Goal: Communication & Community: Answer question/provide support

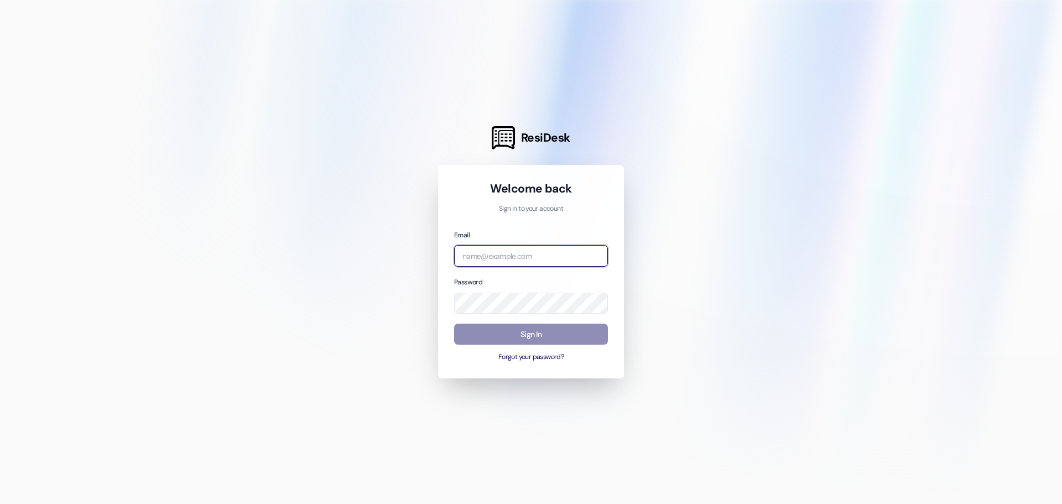
type input "forestridge@affinityproperty.com"
click at [478, 332] on button "Sign In" at bounding box center [531, 335] width 154 height 22
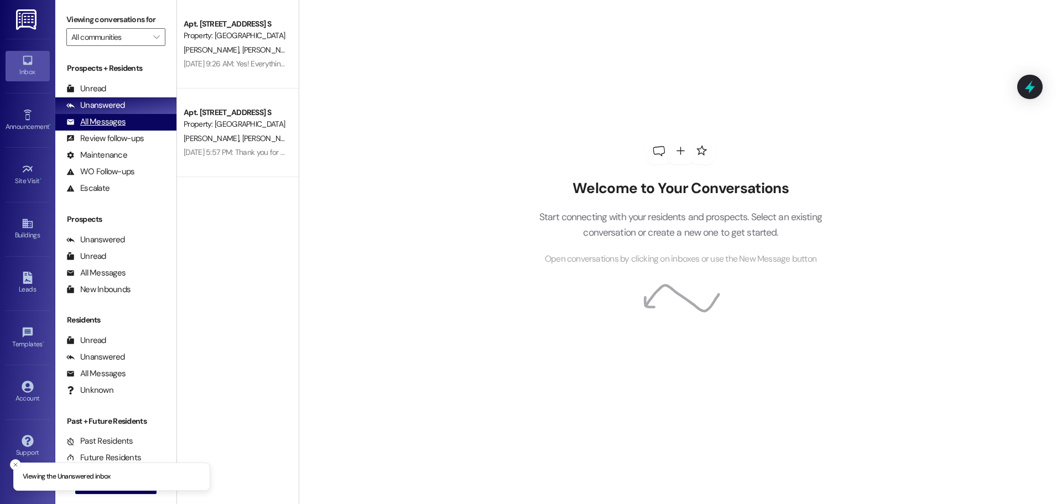
click at [85, 116] on div "All Messages" at bounding box center [95, 122] width 59 height 12
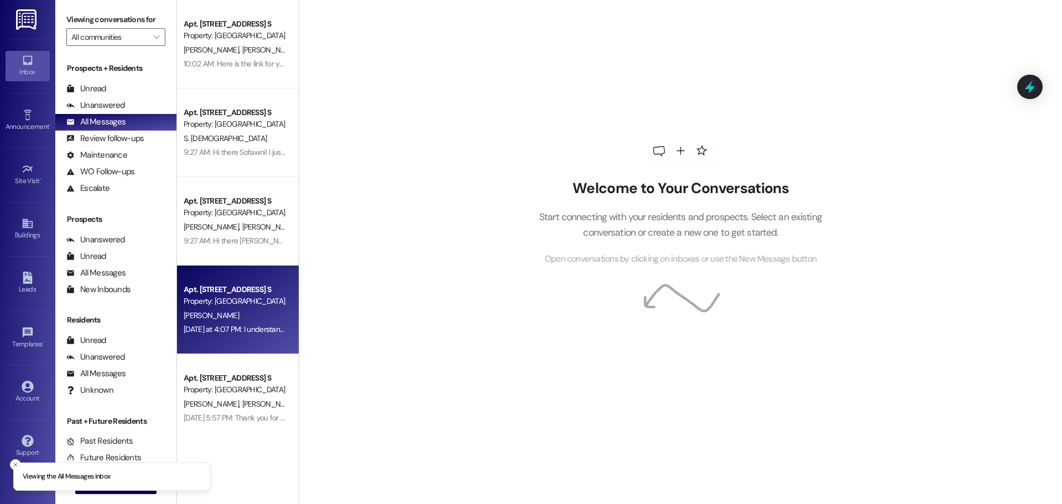
click at [246, 320] on div "[PERSON_NAME]" at bounding box center [234, 316] width 105 height 14
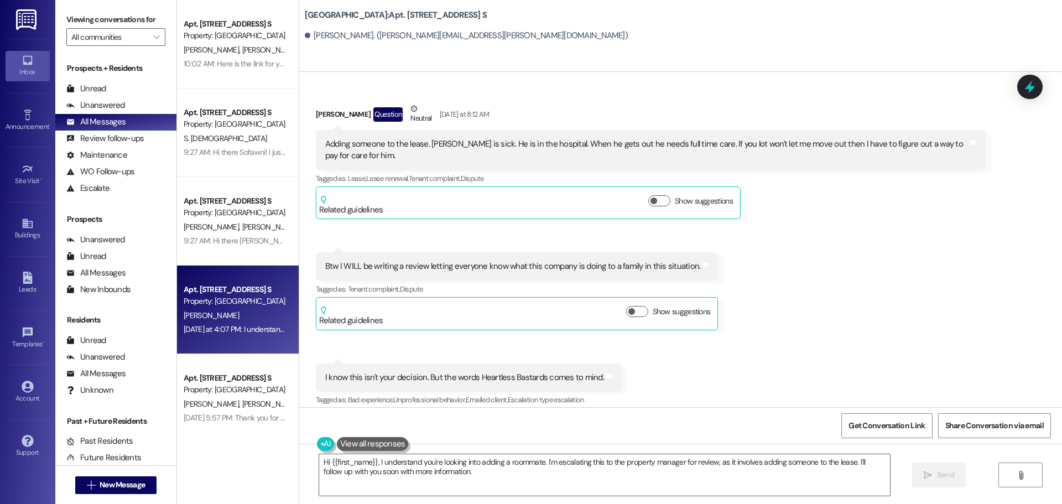
scroll to position [2543, 0]
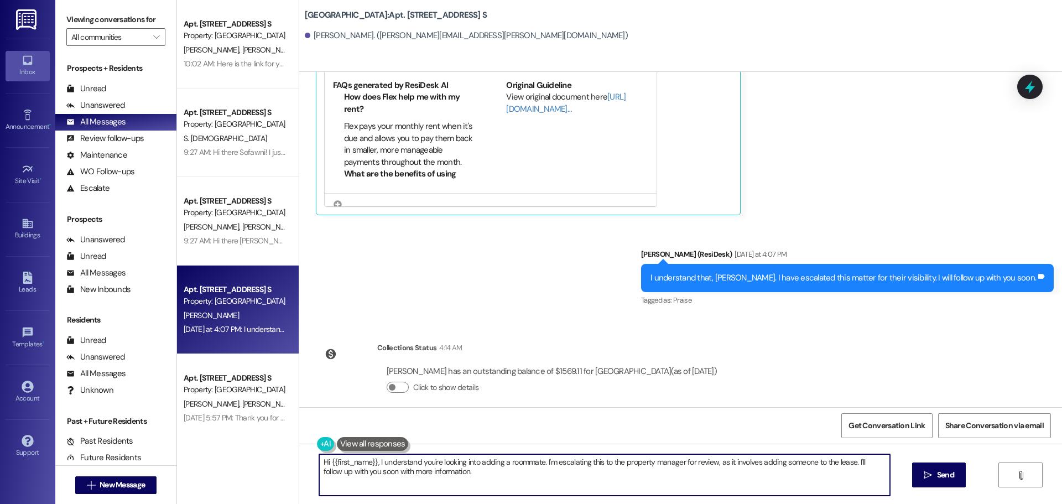
click at [501, 478] on textarea "Hi {{first_name}}, I understand you're looking into adding a roommate. I'm esca…" at bounding box center [604, 474] width 571 height 41
drag, startPoint x: 509, startPoint y: 485, endPoint x: 369, endPoint y: 462, distance: 142.4
click at [369, 462] on textarea "Hi {{first_name}}, I understand you're looking into adding a roommate. I'm esca…" at bounding box center [600, 474] width 571 height 41
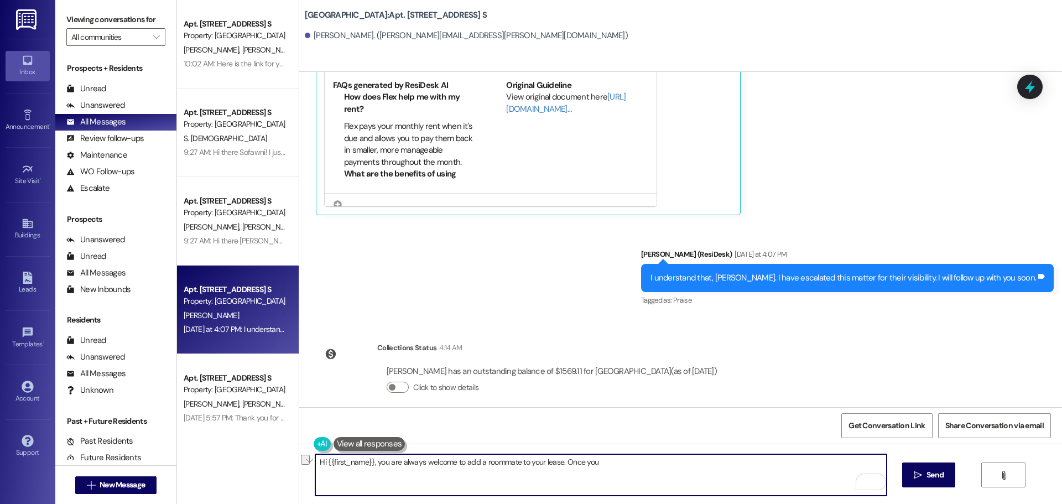
drag, startPoint x: 603, startPoint y: 459, endPoint x: 557, endPoint y: 458, distance: 45.4
click at [557, 458] on textarea "Hi {{first_name}}, you are always welcome to add a roommate to your lease. Once…" at bounding box center [600, 474] width 571 height 41
drag, startPoint x: 416, startPoint y: 461, endPoint x: 395, endPoint y: 458, distance: 21.3
click at [395, 458] on textarea "Hi {{first_name}}, you are always welcome to add a roommate to your lease." at bounding box center [600, 474] width 571 height 41
click at [593, 453] on div "Hi {{first_name}}, you are welcome to add a roommate to your lease.  Send " at bounding box center [680, 485] width 763 height 83
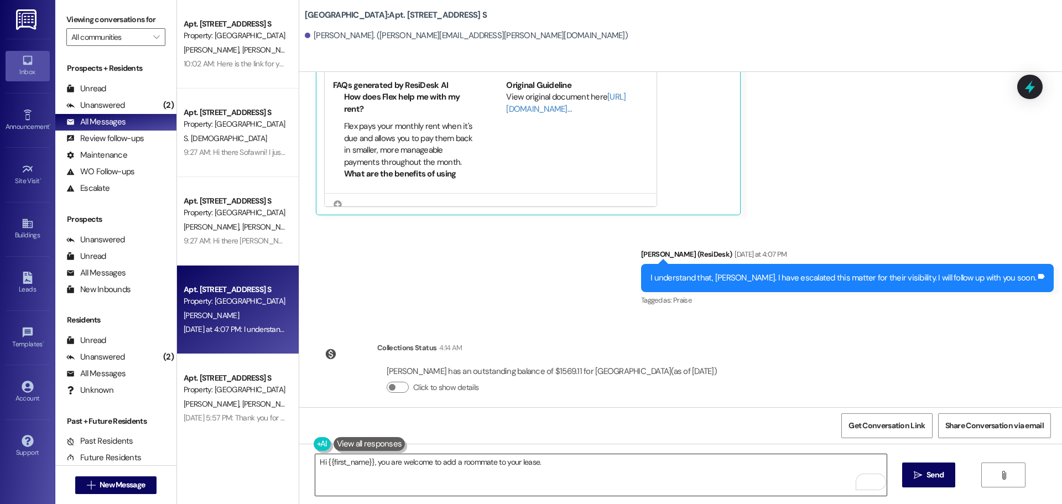
click at [590, 460] on textarea "Hi {{first_name}}, you are welcome to add a roommate to your lease." at bounding box center [600, 474] width 571 height 41
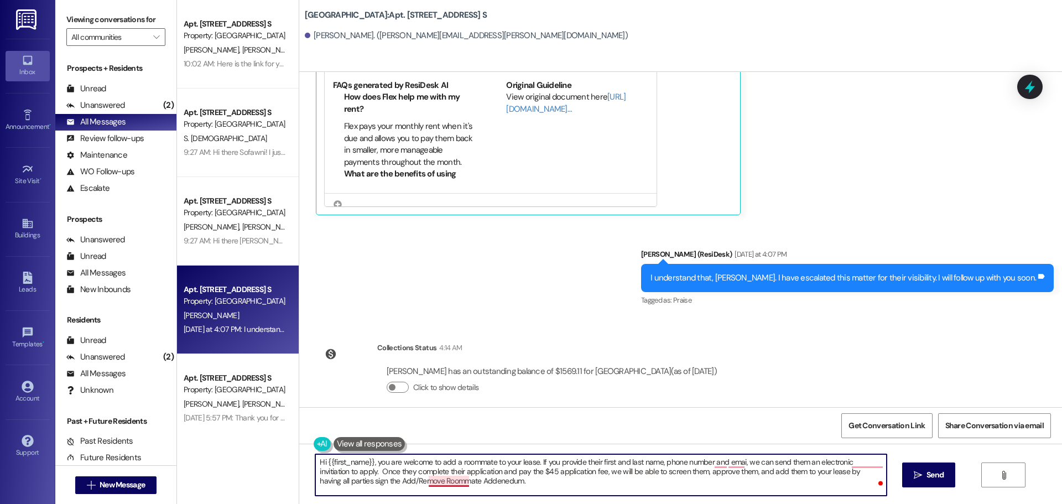
click at [440, 484] on textarea "Hi {{first_name}}, you are welcome to add a roommate to your lease. If you prov…" at bounding box center [600, 474] width 571 height 41
click at [729, 460] on textarea "Hi {{first_name}}, you are welcome to add a roommate to your lease. If you prov…" at bounding box center [600, 474] width 571 height 41
click at [863, 462] on textarea "Hi {{first_name}}, you are welcome to add a roommate to your lease. If you prov…" at bounding box center [600, 474] width 571 height 41
click at [488, 486] on textarea "Hi {{first_name}}, you are welcome to add a roommate to your lease. If you prov…" at bounding box center [600, 474] width 571 height 41
type textarea "Hi {{first_name}}, you are welcome to add a roommate to your lease. If you prov…"
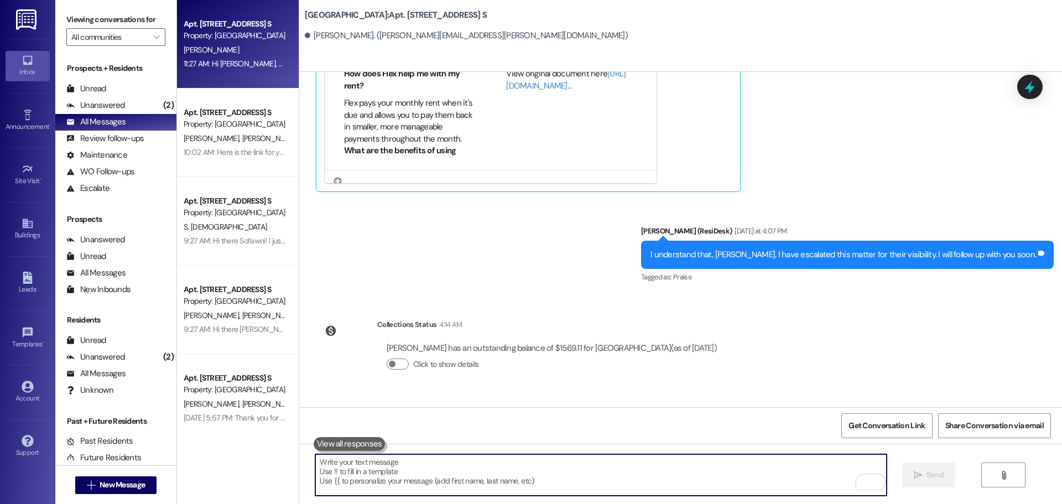
scroll to position [2643, 0]
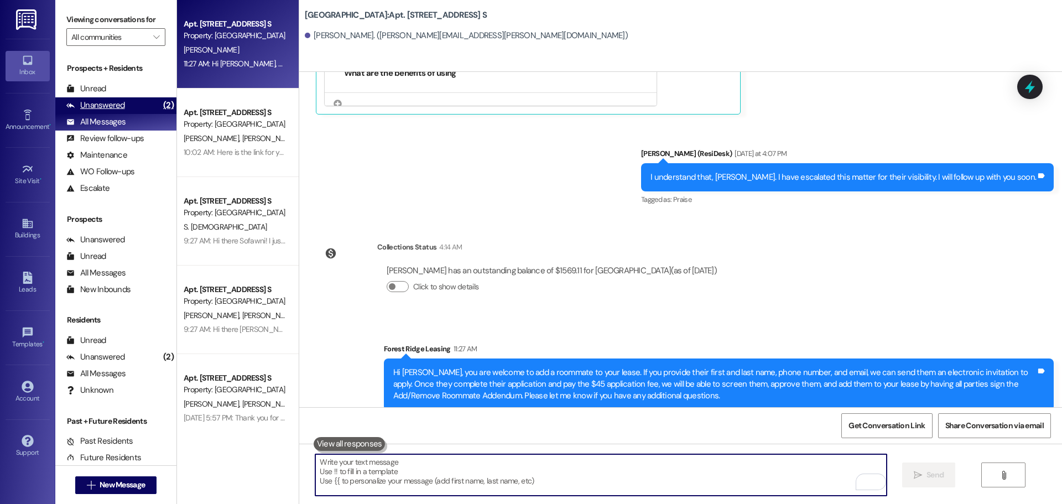
click at [125, 101] on div "Unanswered (2)" at bounding box center [115, 105] width 121 height 17
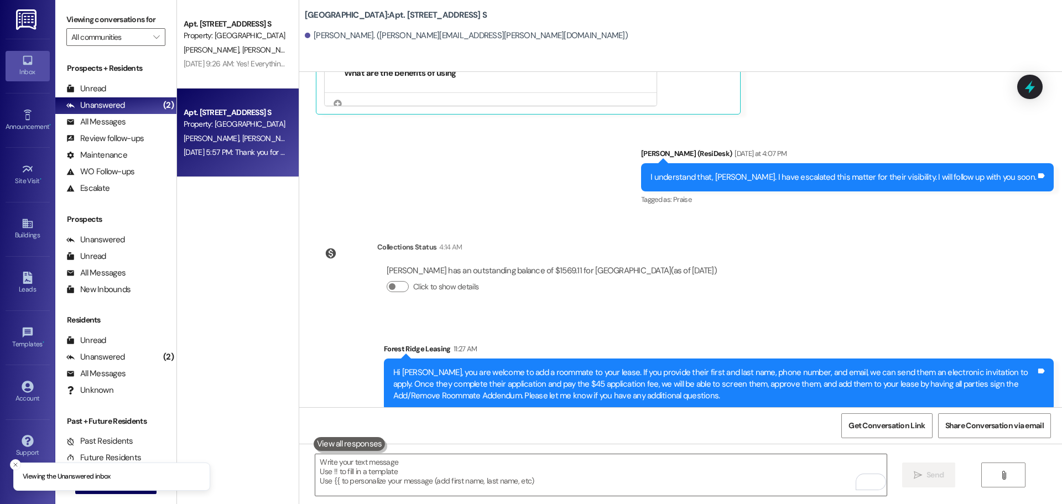
click at [228, 108] on div "Apt. [STREET_ADDRESS] S" at bounding box center [235, 113] width 102 height 12
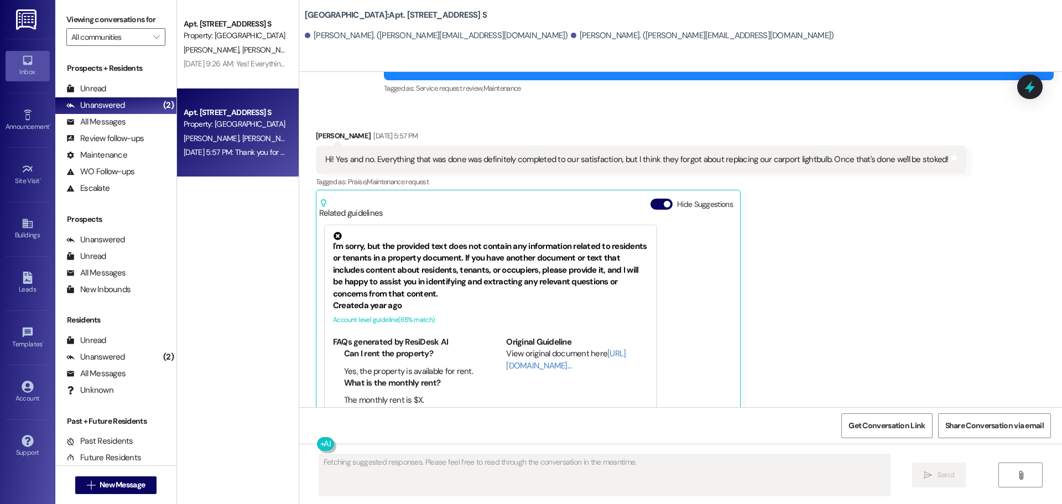
scroll to position [2881, 0]
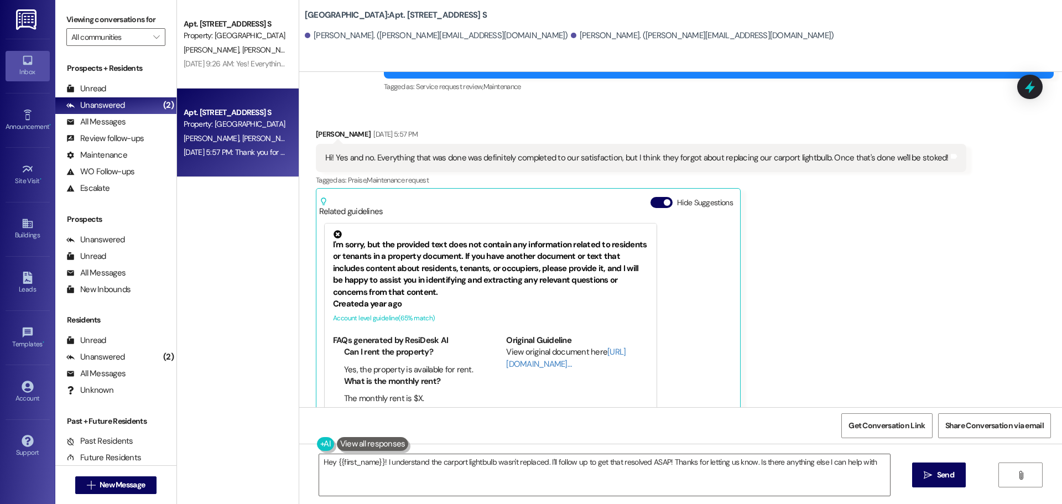
type textarea "Hey {{first_name}}! I understand the carport lightbulb wasn't replaced. I'll fo…"
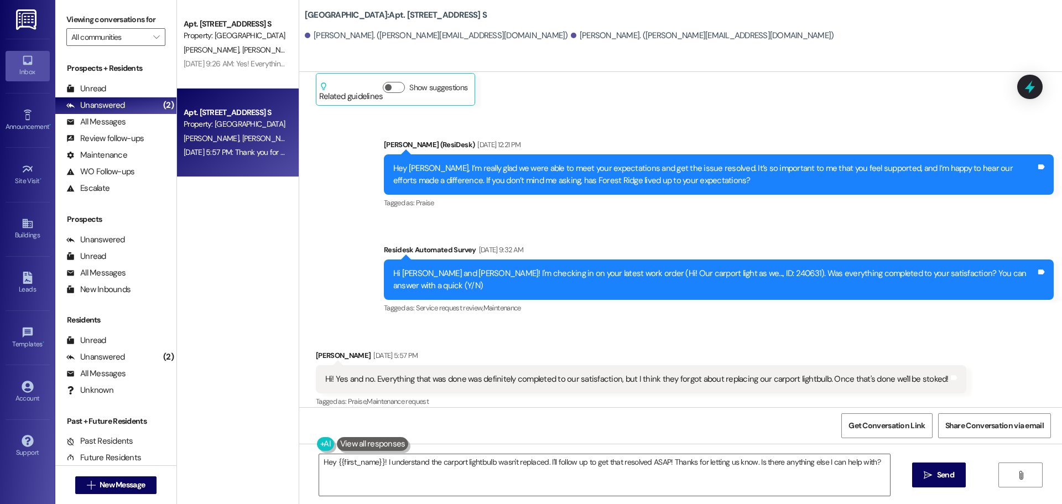
scroll to position [2715, 0]
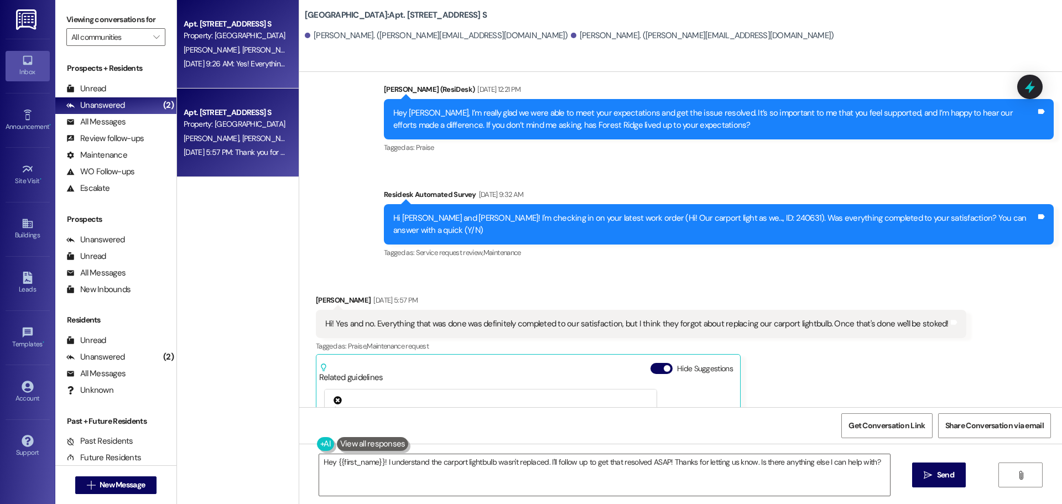
click at [222, 60] on div "[DATE] 9:26 AM: Yes! Everything has been wonderful. Just curious when does the …" at bounding box center [358, 64] width 348 height 10
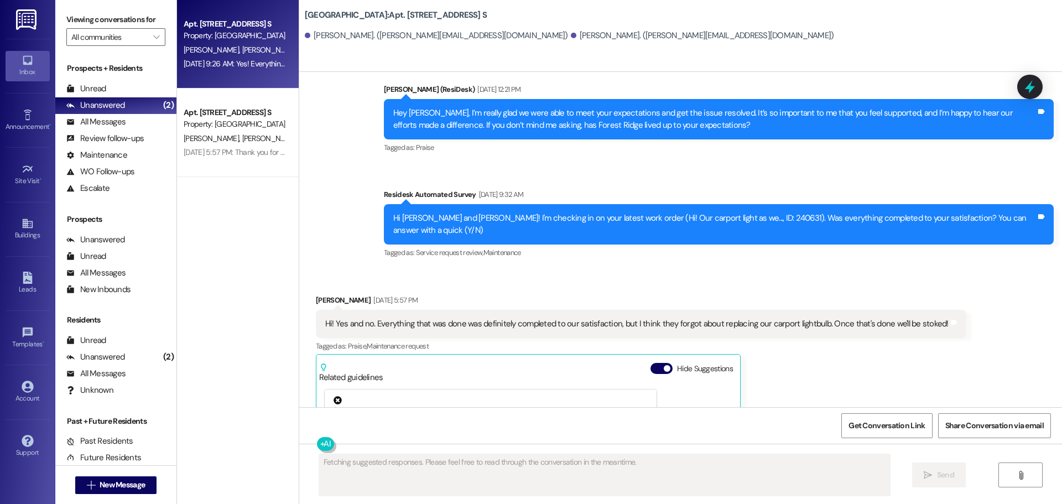
scroll to position [796, 0]
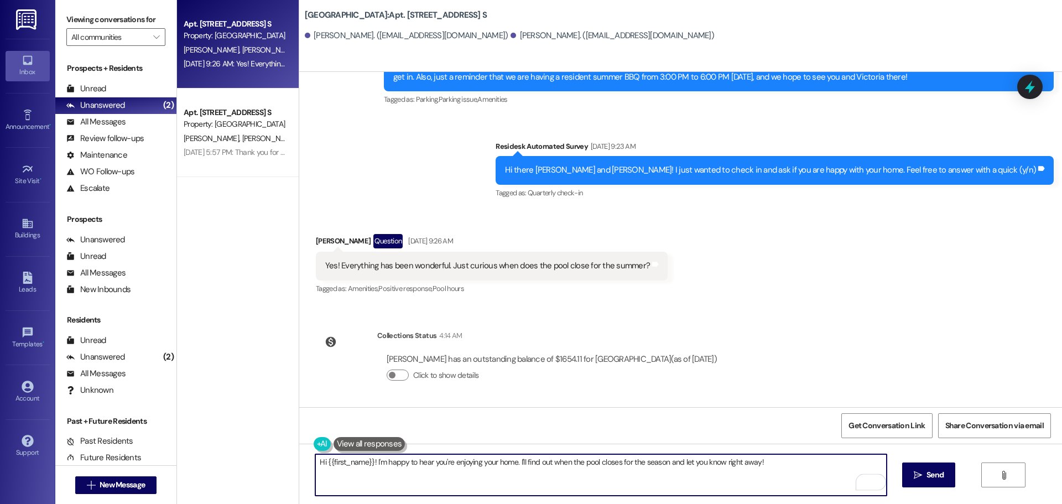
drag, startPoint x: 763, startPoint y: 465, endPoint x: 519, endPoint y: 465, distance: 243.9
click at [519, 465] on textarea "Hi {{first_name}}! I'm happy to hear you're enjoying your home. I'll find out w…" at bounding box center [600, 474] width 571 height 41
click at [622, 472] on textarea "Hi {{first_name}}! I'm happy to hear you're enjoying your home. The pool will b…" at bounding box center [600, 474] width 571 height 41
click at [619, 461] on textarea "Hi {{first_name}}! I'm happy to hear you're enjoying your home. The pool will b…" at bounding box center [600, 474] width 571 height 41
click at [573, 460] on textarea "Hi {{first_name}}! I'm happy to hear you're enjoying your home. The pool will c…" at bounding box center [600, 474] width 571 height 41
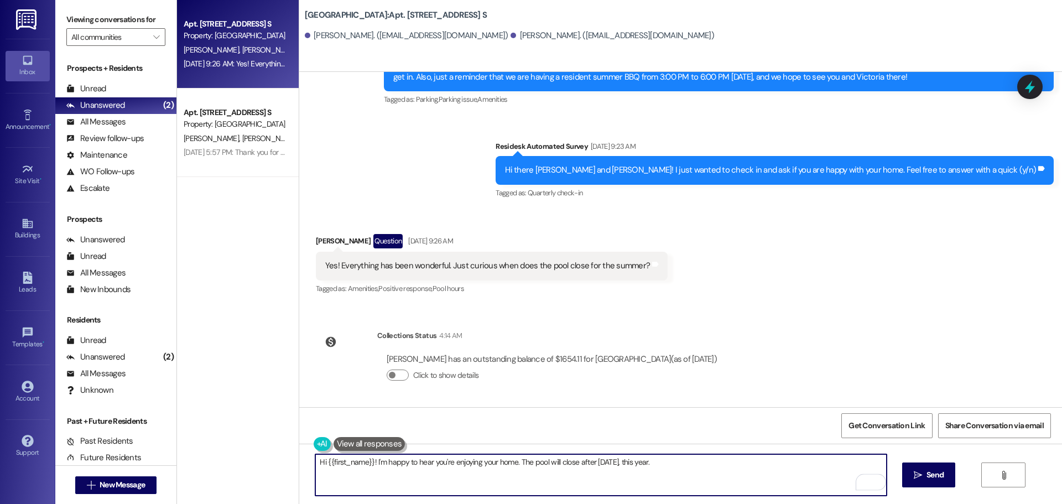
click at [571, 460] on textarea "Hi {{first_name}}! I'm happy to hear you're enjoying your home. The pool will c…" at bounding box center [600, 474] width 571 height 41
click at [746, 467] on textarea "Hi {{first_name}}! I'm happy to hear you're enjoying your home. The pool will c…" at bounding box center [600, 474] width 571 height 41
click at [567, 468] on textarea "Hi {{first_name}}! I'm happy to hear you're enjoying your home. The pool will c…" at bounding box center [600, 474] width 571 height 41
click at [569, 459] on textarea "Hi {{first_name}}! I'm happy to hear you're enjoying your home. The pool will c…" at bounding box center [600, 474] width 571 height 41
click at [705, 467] on textarea "Hi {{first_name}}! I'm happy to hear you're enjoying your home. The pool will b…" at bounding box center [600, 474] width 571 height 41
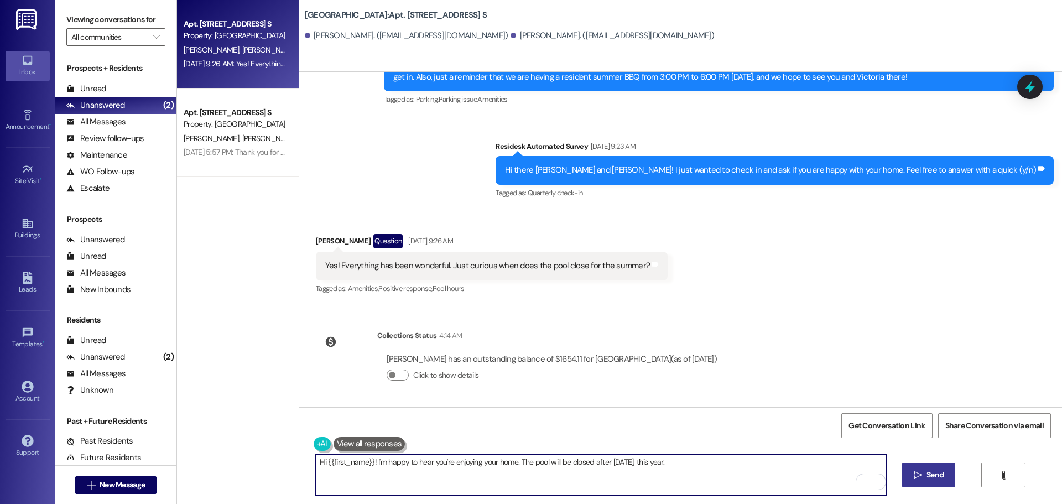
type textarea "Hi {{first_name}}! I'm happy to hear you're enjoying your home. The pool will b…"
click at [944, 474] on span "Send" at bounding box center [935, 475] width 22 height 12
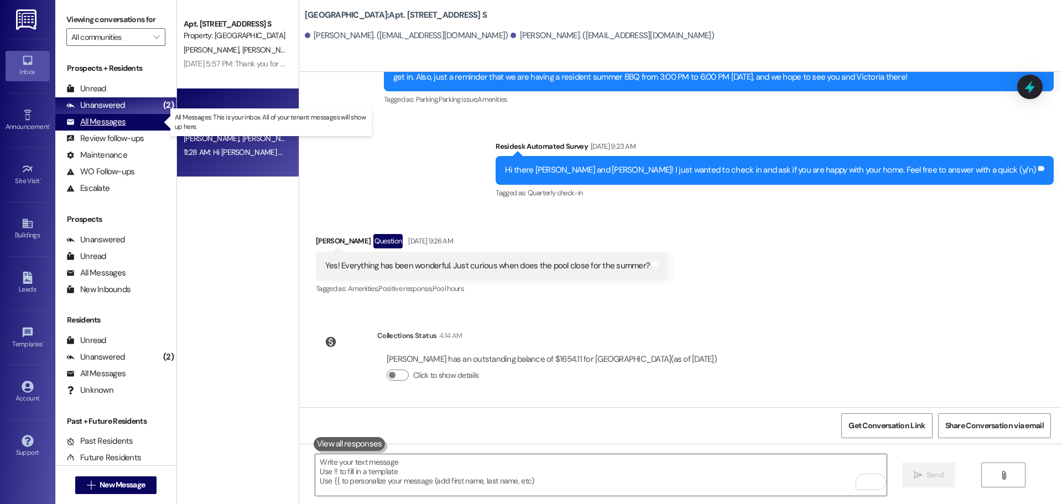
click at [117, 117] on div "All Messages" at bounding box center [95, 122] width 59 height 12
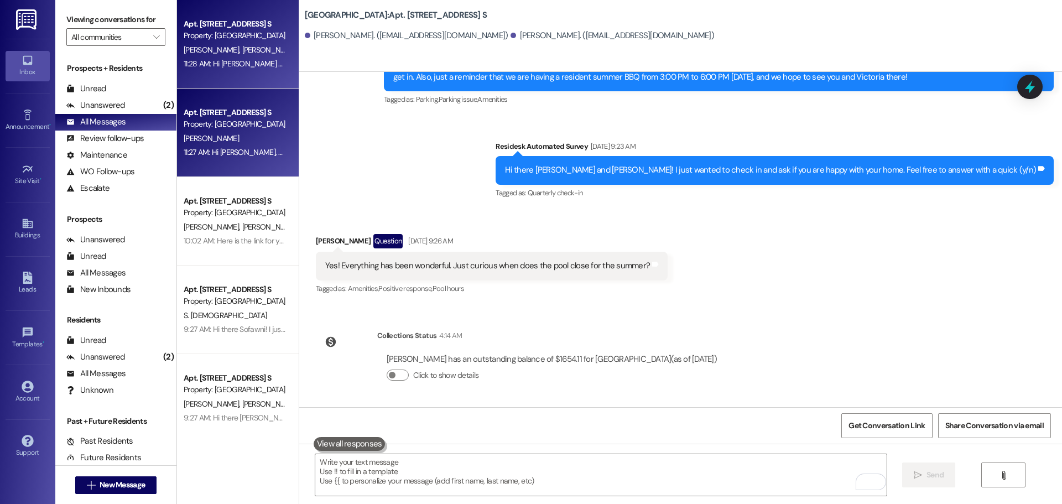
click at [247, 118] on div "Apt. [STREET_ADDRESS] S" at bounding box center [235, 113] width 102 height 12
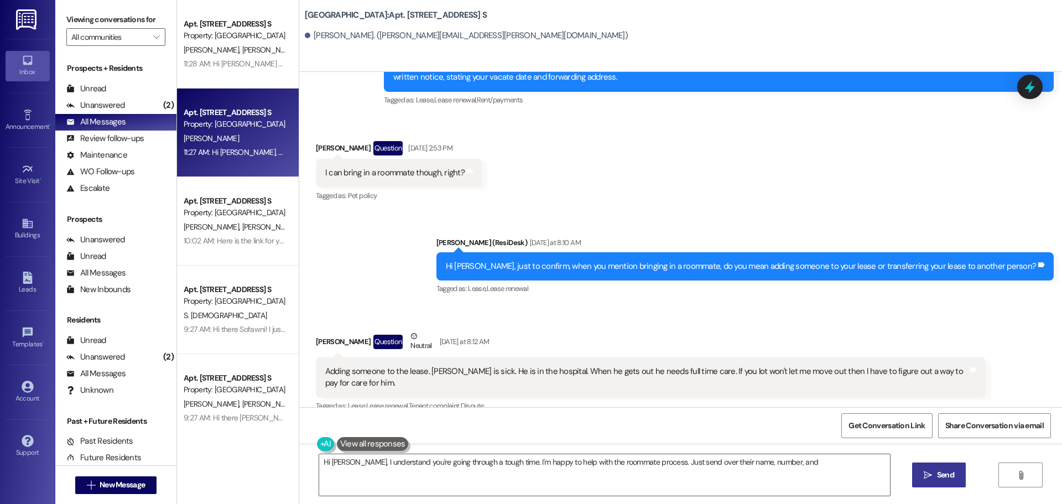
scroll to position [1297, 0]
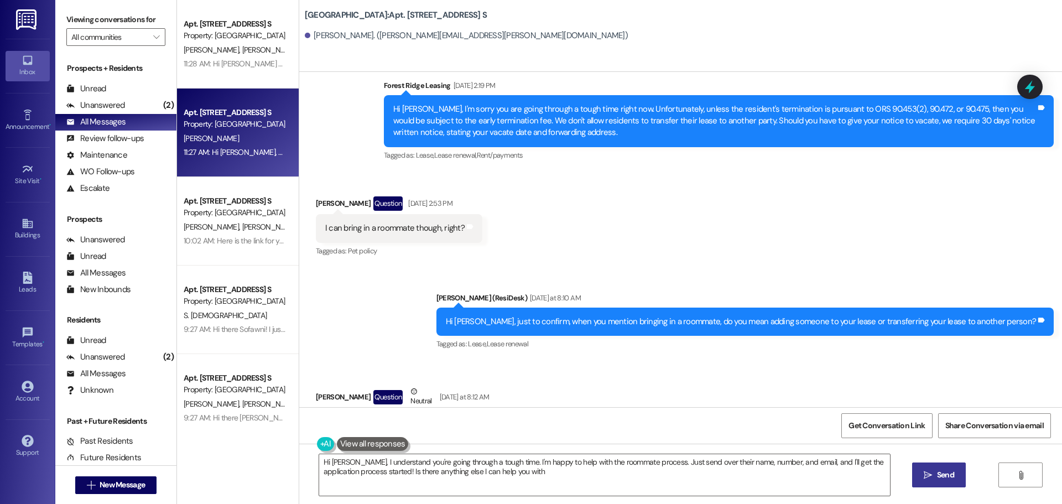
type textarea "Hi [PERSON_NAME], I understand you're going through a tough time. I'm happy to …"
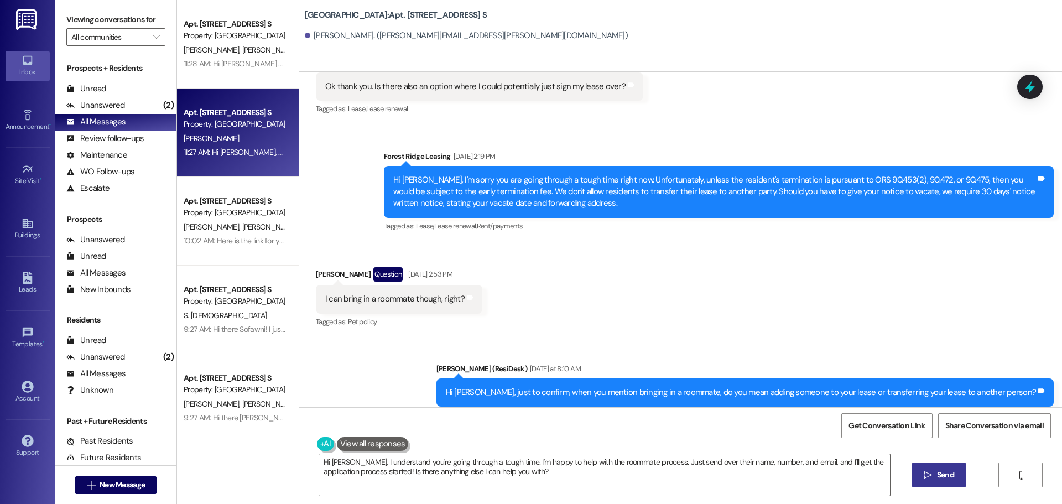
scroll to position [1186, 0]
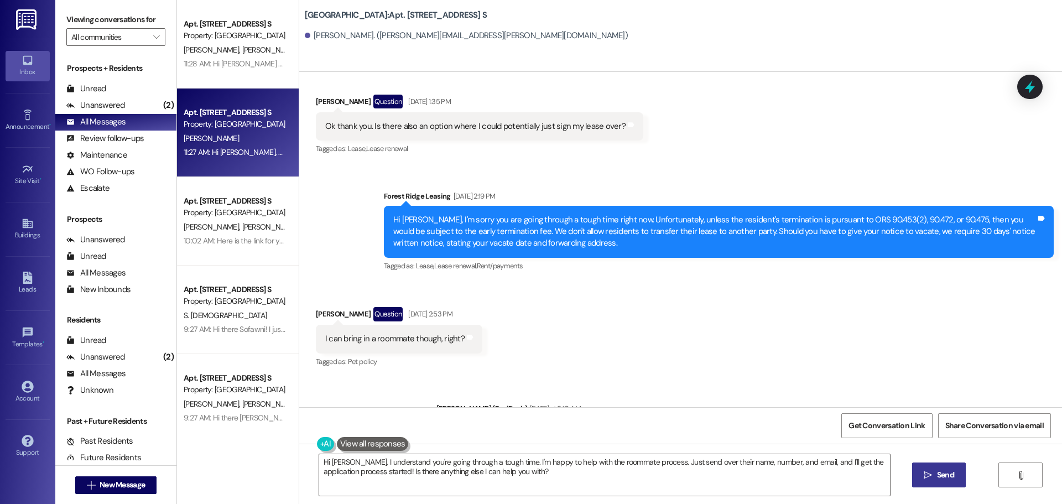
click at [661, 148] on div "Received via SMS [PERSON_NAME] Question [DATE] 1:35 PM Ok thank you. Is there a…" at bounding box center [680, 118] width 763 height 96
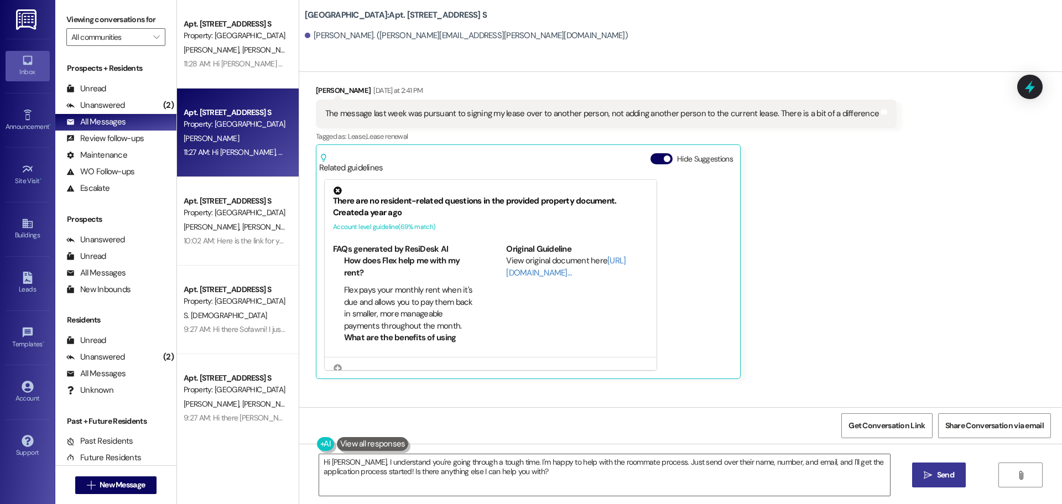
scroll to position [2660, 0]
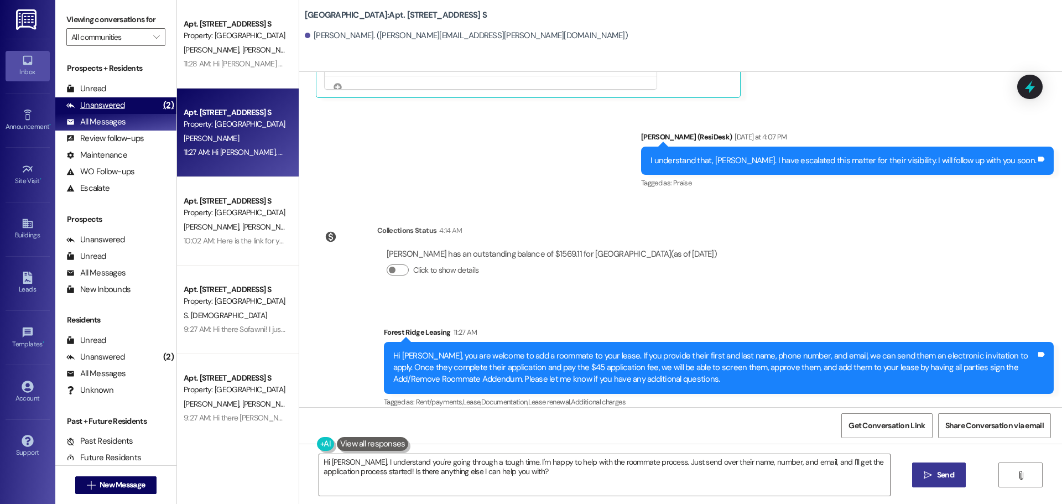
click at [135, 104] on div "Unanswered (2)" at bounding box center [115, 105] width 121 height 17
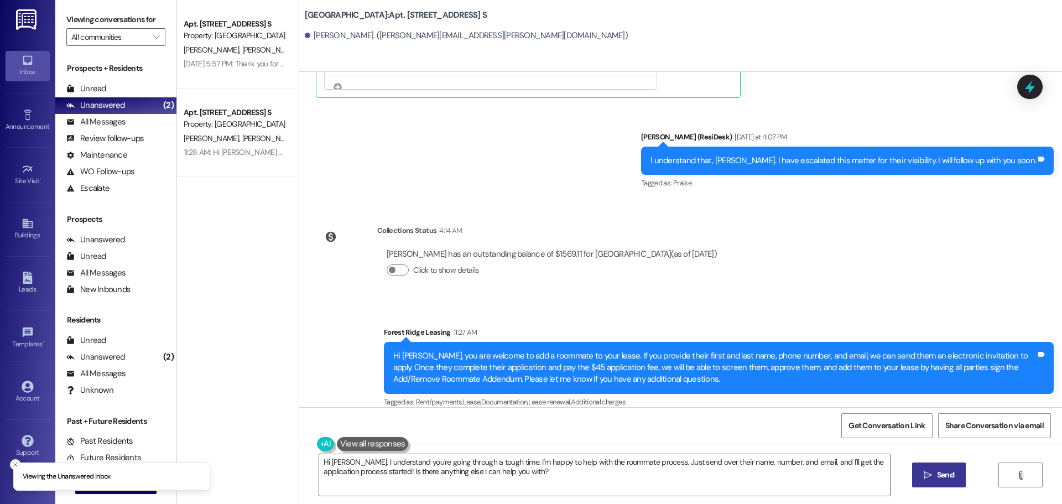
click at [356, 152] on div "Sent via SMS [PERSON_NAME] (ResiDesk) [DATE] at 4:07 PM I understand that, [PER…" at bounding box center [680, 152] width 763 height 93
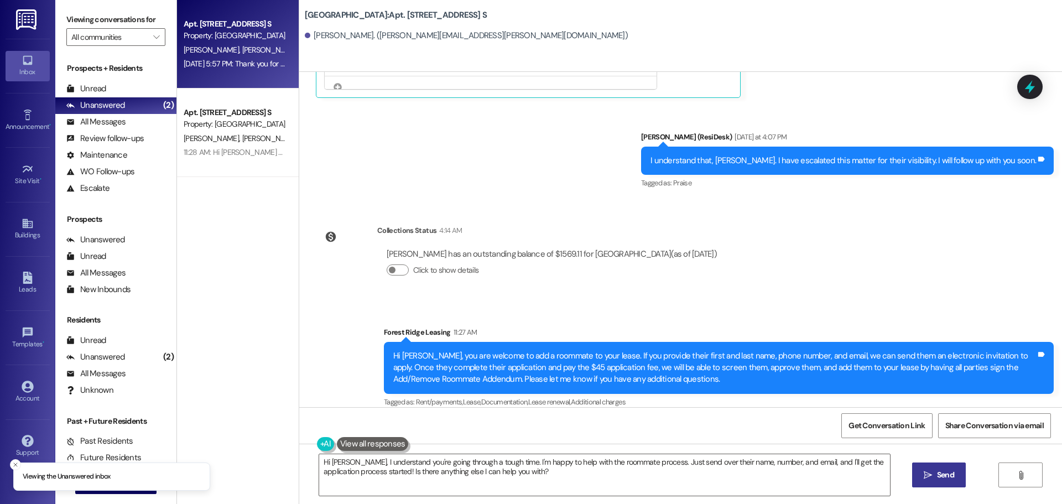
click at [250, 81] on div "Apt. [STREET_ADDRESS] S Property: Forest Ridge [PERSON_NAME] [PERSON_NAME] [DAT…" at bounding box center [238, 44] width 122 height 88
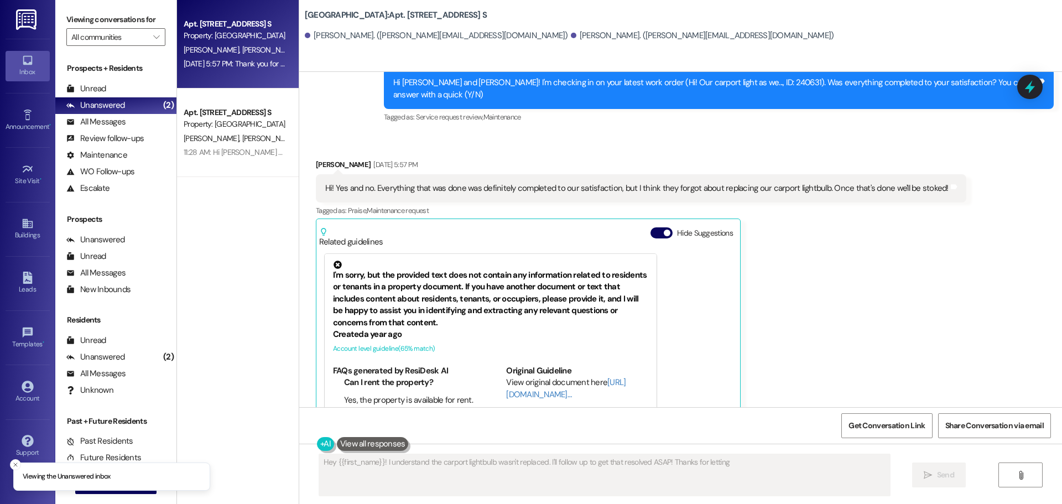
scroll to position [2881, 0]
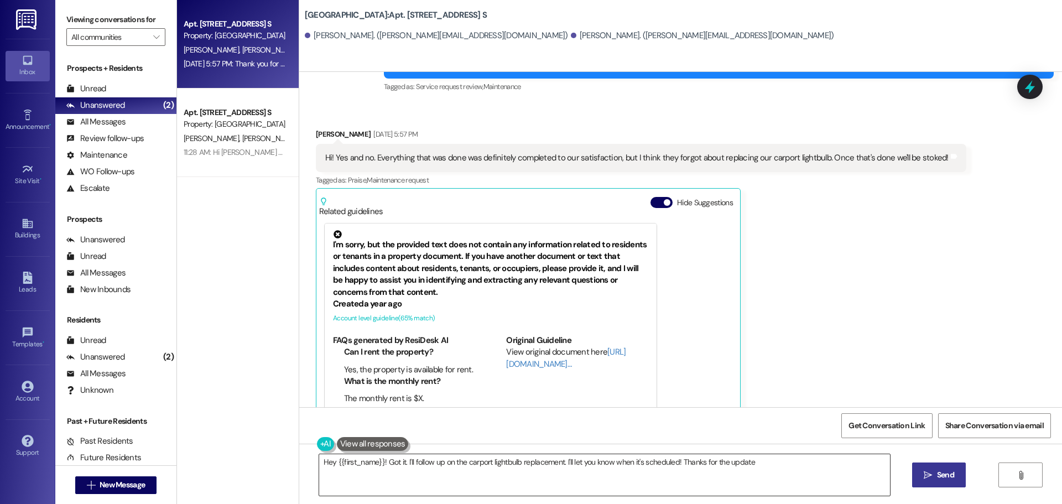
type textarea "Hey {{first_name}}! Got it. I'll follow up on the carport lightbulb replacement…"
